Goal: Information Seeking & Learning: Check status

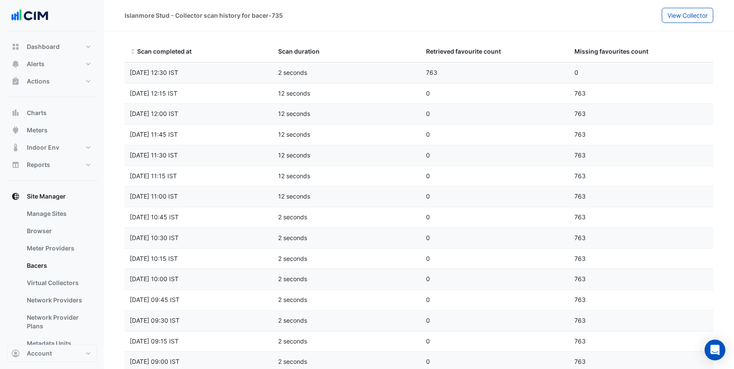
select select "***"
click at [62, 356] on button "Account" at bounding box center [52, 353] width 90 height 17
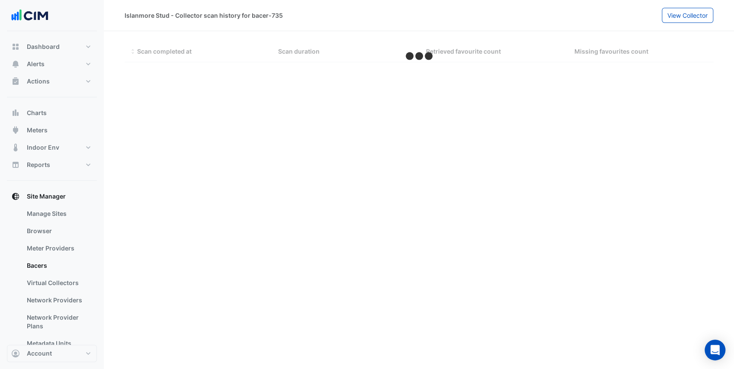
select select "***"
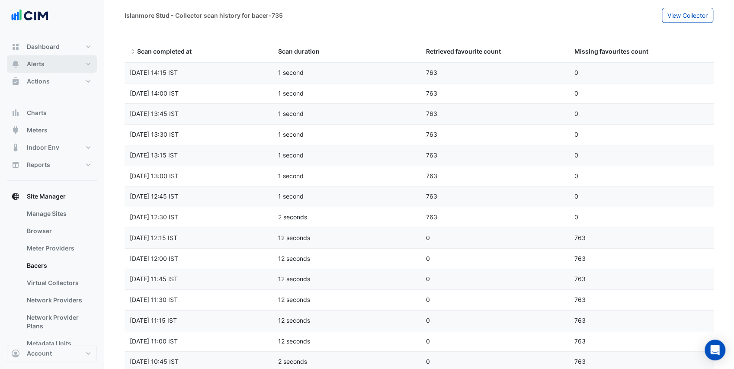
click at [64, 61] on button "Alerts" at bounding box center [52, 63] width 90 height 17
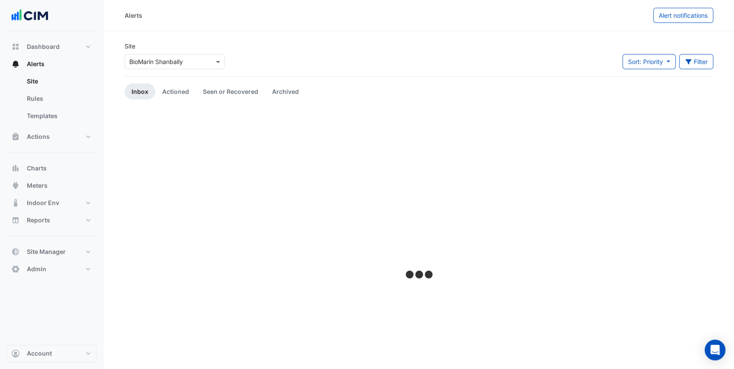
click at [160, 58] on input "text" at bounding box center [166, 62] width 74 height 9
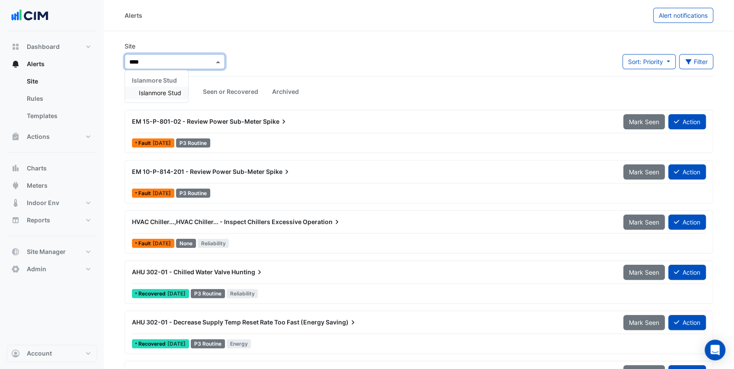
type input "*****"
click at [159, 95] on span "Islanmore Stud" at bounding box center [160, 92] width 42 height 7
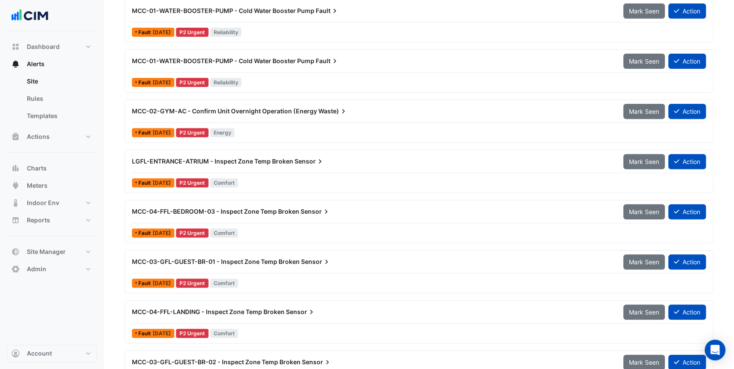
scroll to position [173, 0]
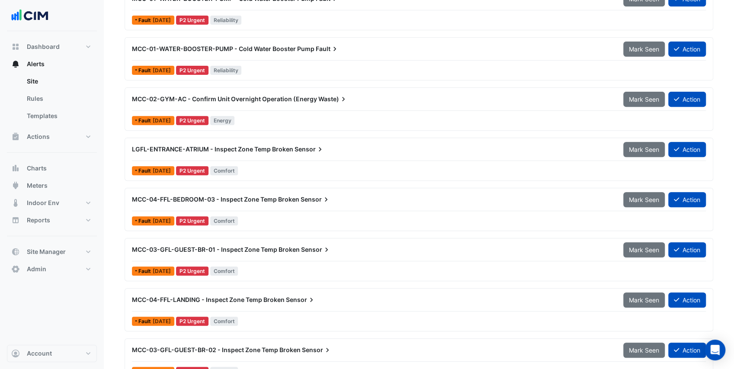
click at [292, 101] on span "MCC-02-GYM-AC - Confirm Unit Overnight Operation (Energy" at bounding box center [224, 98] width 185 height 7
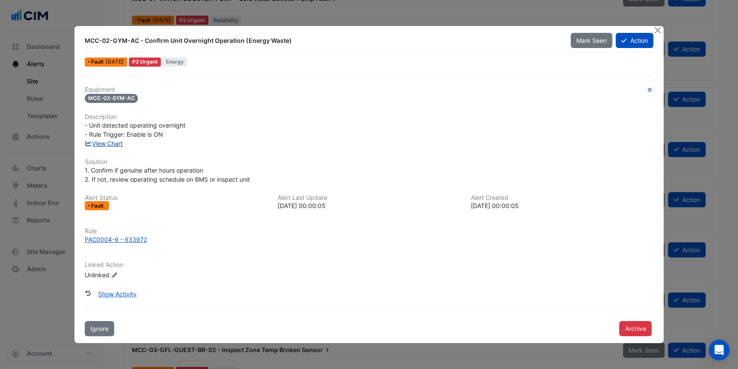
click at [109, 142] on link "View Chart" at bounding box center [104, 143] width 38 height 7
click at [656, 27] on button "Close" at bounding box center [657, 30] width 9 height 9
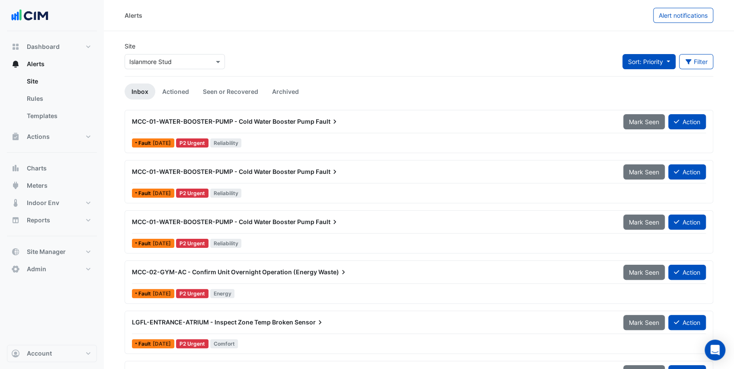
click at [640, 61] on span "Sort: Priority" at bounding box center [645, 61] width 35 height 7
click at [640, 94] on li "Updated" at bounding box center [656, 92] width 68 height 13
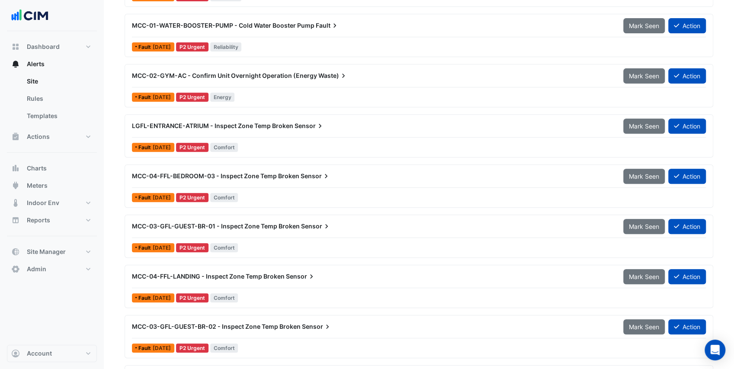
scroll to position [201, 0]
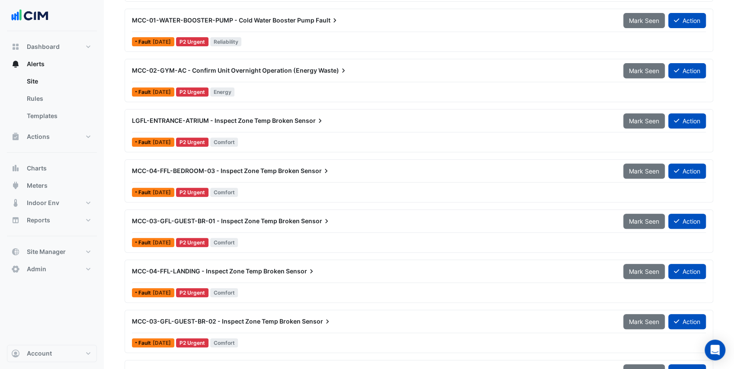
click at [292, 125] on div "LGFL-ENTRANCE-ATRIUM - Inspect Zone Temp Broken Sensor" at bounding box center [372, 121] width 491 height 16
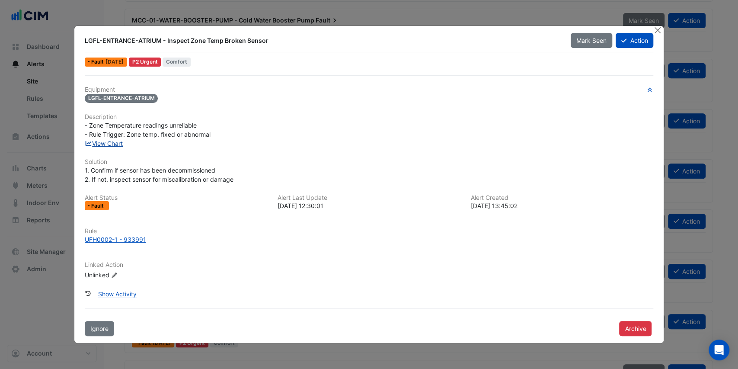
click at [120, 144] on link "View Chart" at bounding box center [104, 143] width 38 height 7
click at [141, 240] on div "UFH0002-1 - 933991" at bounding box center [115, 239] width 61 height 9
click at [658, 32] on button "Close" at bounding box center [657, 30] width 9 height 9
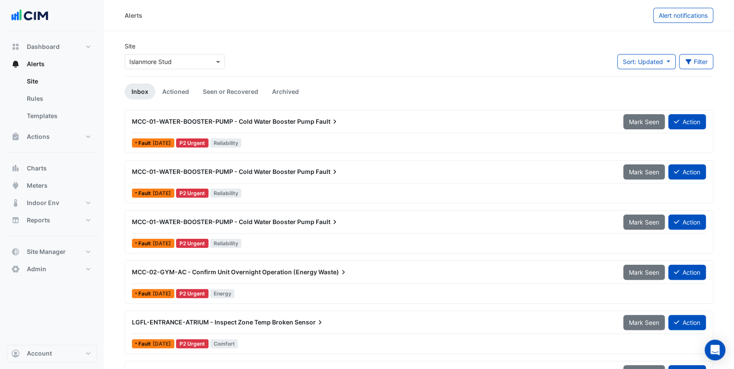
click at [278, 132] on div "MCC-01-WATER-BOOSTER-PUMP - Cold Water Booster Pump Fault Mark Seen Action" at bounding box center [419, 123] width 574 height 19
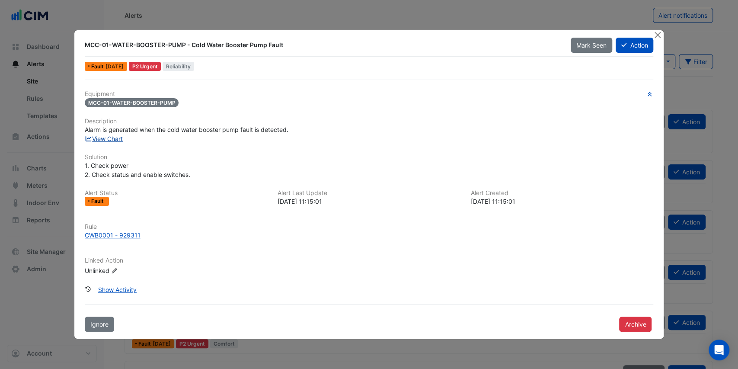
click at [106, 139] on link "View Chart" at bounding box center [104, 138] width 38 height 7
click at [654, 35] on button "Close" at bounding box center [657, 34] width 9 height 9
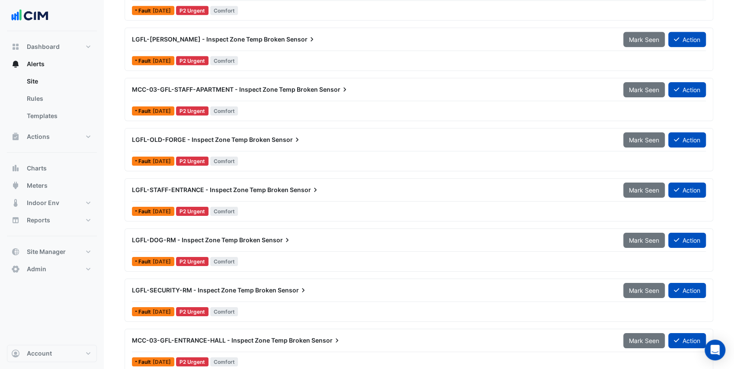
scroll to position [4166, 0]
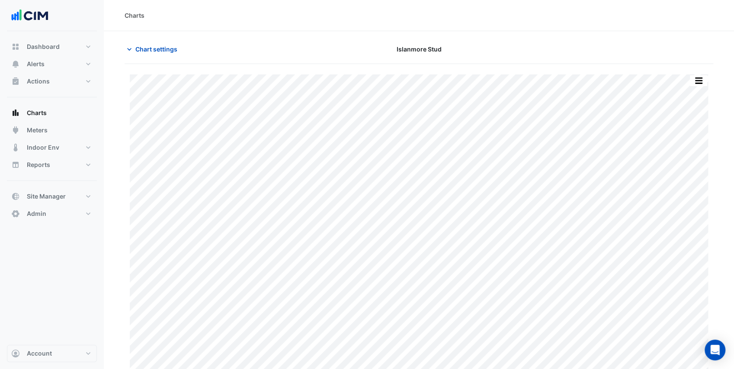
type input "**********"
click at [140, 46] on span "Chart settings" at bounding box center [156, 49] width 42 height 9
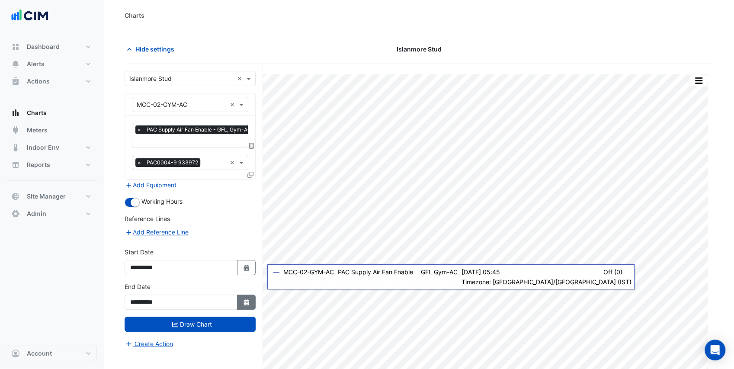
click at [245, 299] on icon "Select Date" at bounding box center [247, 302] width 8 height 6
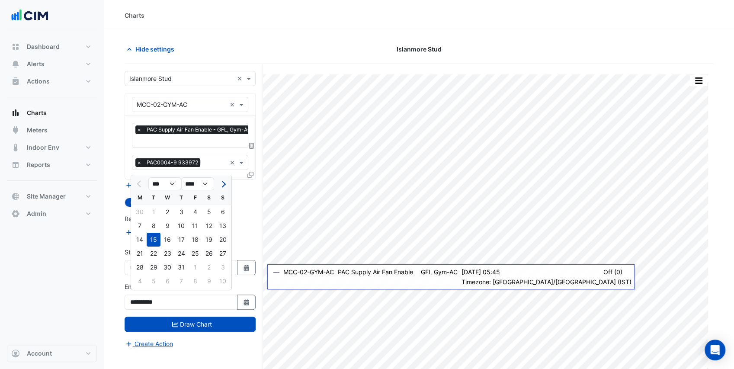
click at [220, 183] on span "Next month" at bounding box center [222, 184] width 6 height 6
select select "*"
click at [198, 255] on div "22" at bounding box center [195, 253] width 14 height 14
type input "**********"
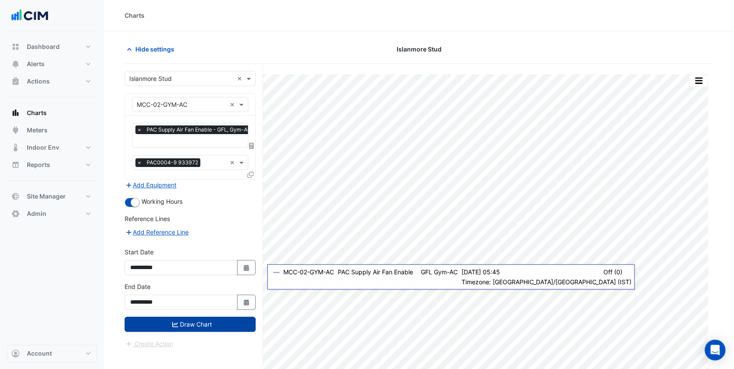
click at [227, 319] on button "Draw Chart" at bounding box center [190, 323] width 131 height 15
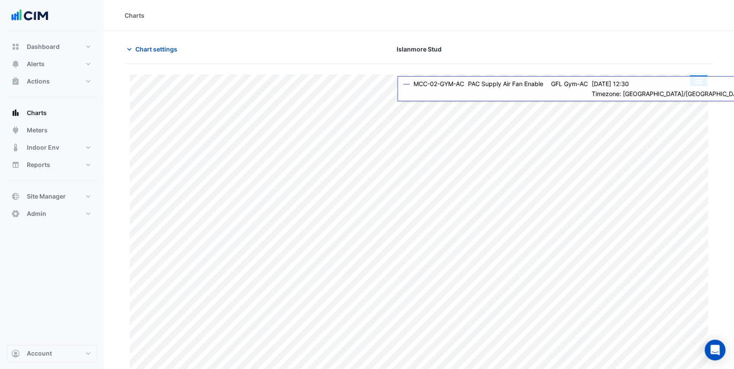
click at [695, 80] on button "button" at bounding box center [698, 80] width 17 height 11
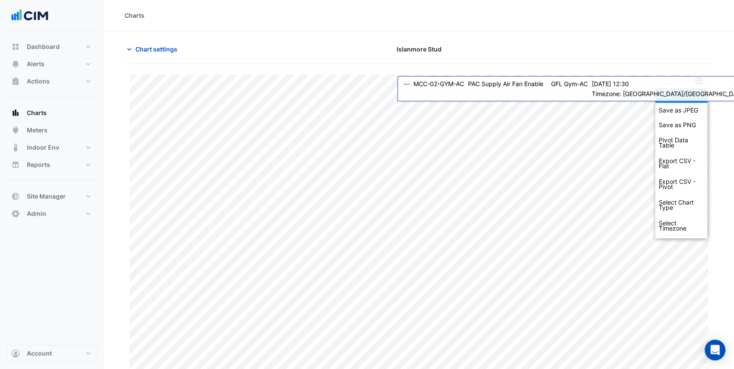
click at [700, 91] on div "Print" at bounding box center [681, 95] width 52 height 15
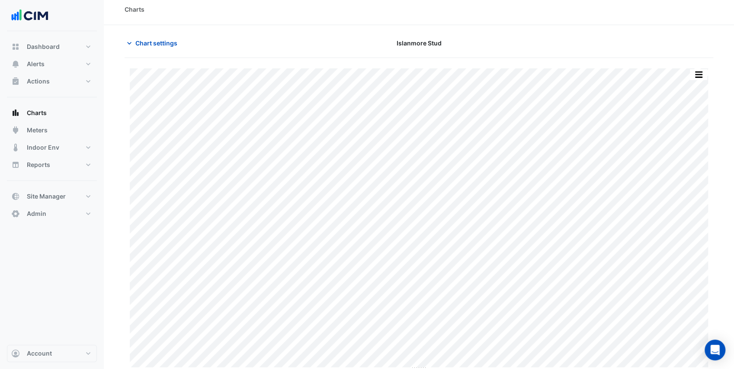
scroll to position [8, 0]
click at [140, 48] on span "Chart settings" at bounding box center [156, 49] width 42 height 9
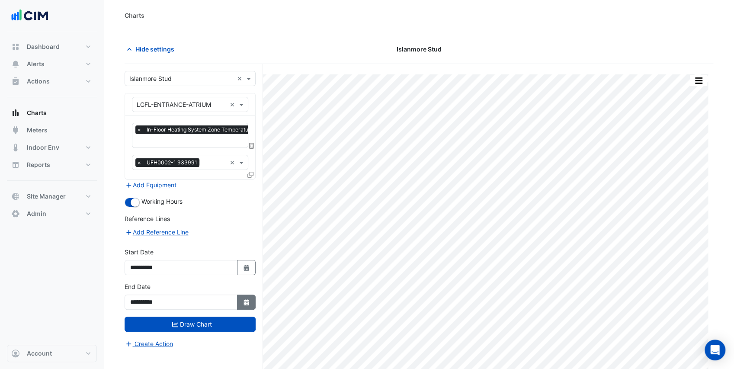
click at [245, 299] on icon "Select Date" at bounding box center [247, 302] width 8 height 6
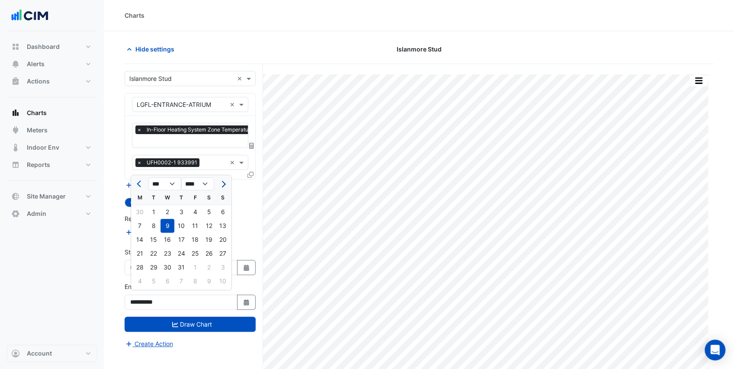
click at [224, 184] on span "Next month" at bounding box center [222, 184] width 6 height 6
select select "*"
click at [195, 253] on div "22" at bounding box center [195, 253] width 14 height 14
type input "**********"
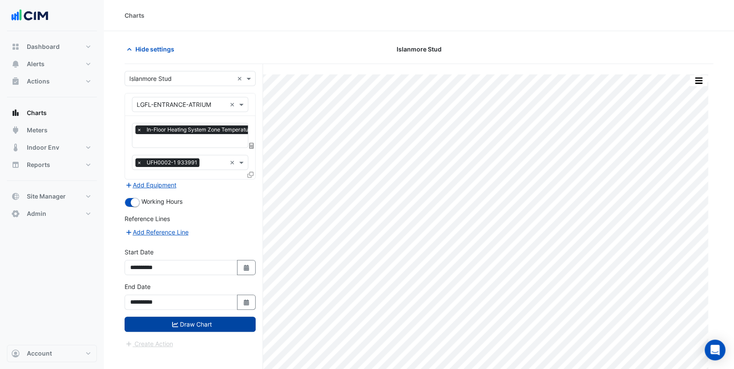
click at [237, 321] on button "Draw Chart" at bounding box center [190, 323] width 131 height 15
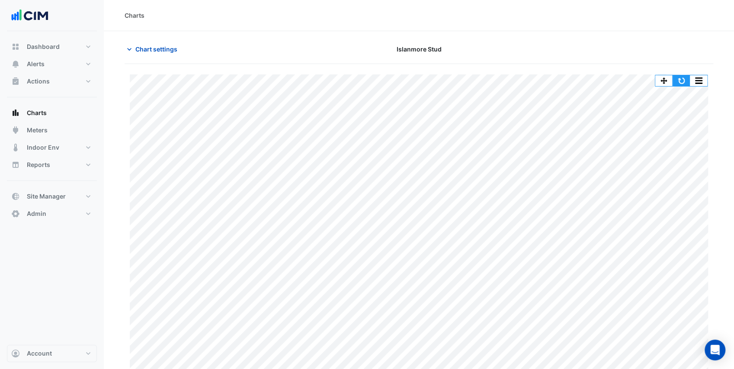
click at [677, 77] on button "button" at bounding box center [680, 80] width 17 height 11
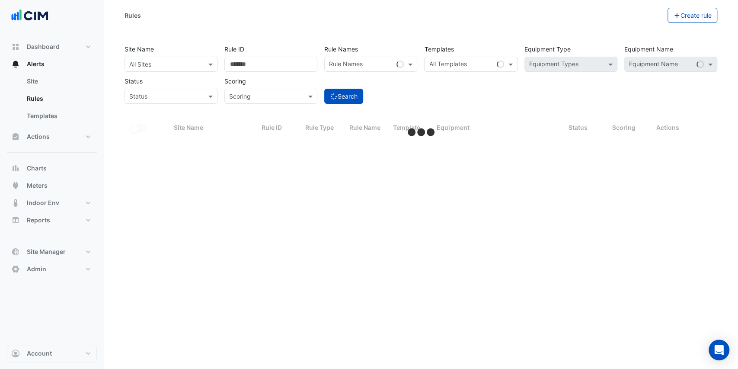
select select "***"
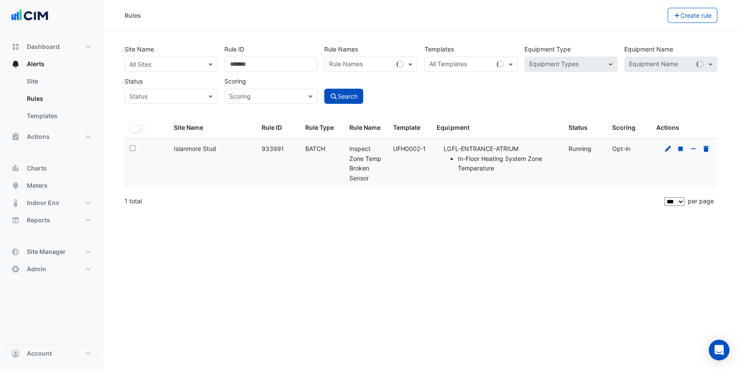
click at [668, 150] on icon at bounding box center [668, 149] width 8 height 6
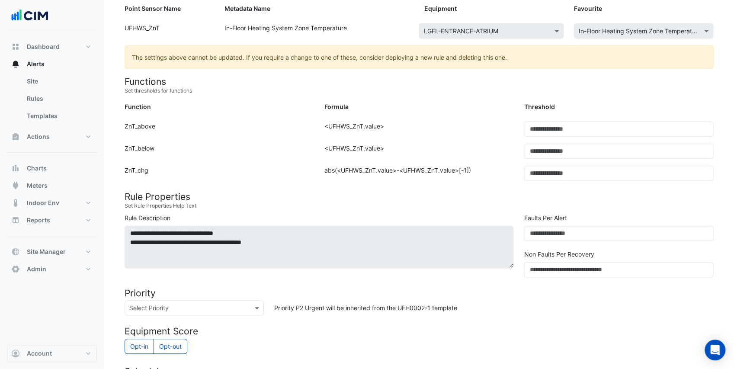
scroll to position [144, 0]
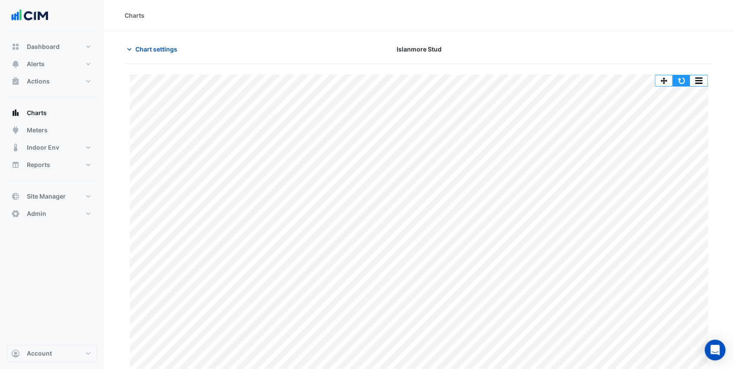
click at [680, 79] on button "button" at bounding box center [680, 80] width 17 height 11
